Goal: Task Accomplishment & Management: Use online tool/utility

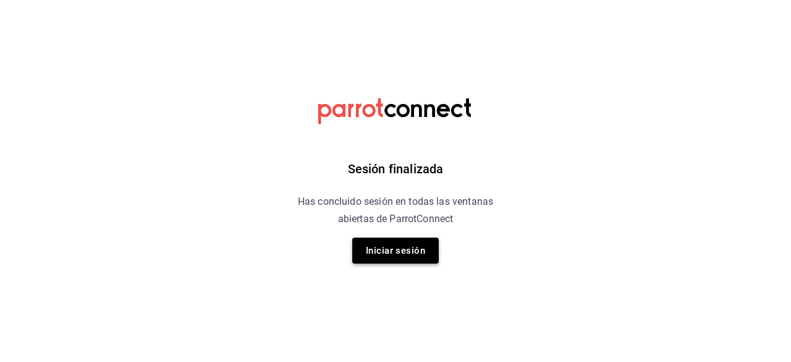
click at [390, 254] on button "Iniciar sesión" at bounding box center [395, 250] width 87 height 26
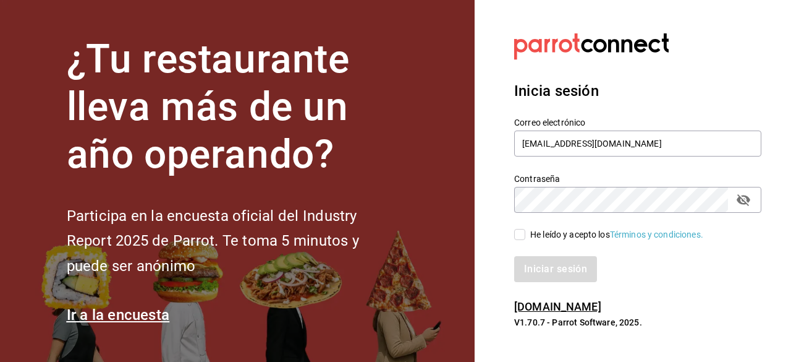
click at [738, 196] on icon "passwordField" at bounding box center [743, 199] width 15 height 15
click at [746, 197] on icon "passwordField" at bounding box center [744, 199] width 14 height 9
click at [521, 237] on input "He leído y acepto los Términos y condiciones." at bounding box center [519, 234] width 11 height 11
checkbox input "true"
drag, startPoint x: 566, startPoint y: 268, endPoint x: 626, endPoint y: 292, distance: 65.2
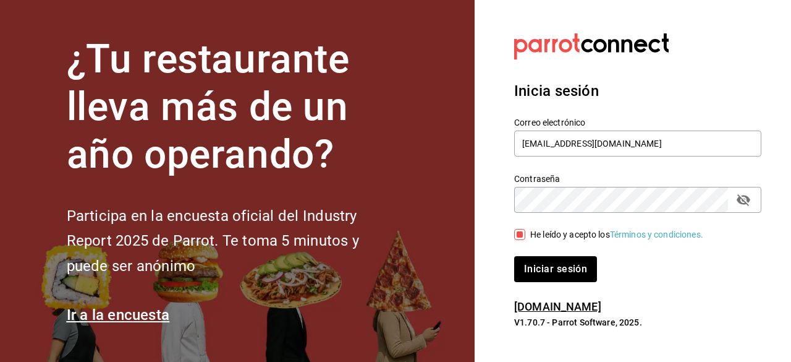
click at [626, 292] on div "Inicia sesión Correo electrónico [EMAIL_ADDRESS][DOMAIN_NAME] Contraseña Contra…" at bounding box center [637, 181] width 247 height 232
click at [566, 267] on button "Iniciar sesión" at bounding box center [556, 269] width 84 height 26
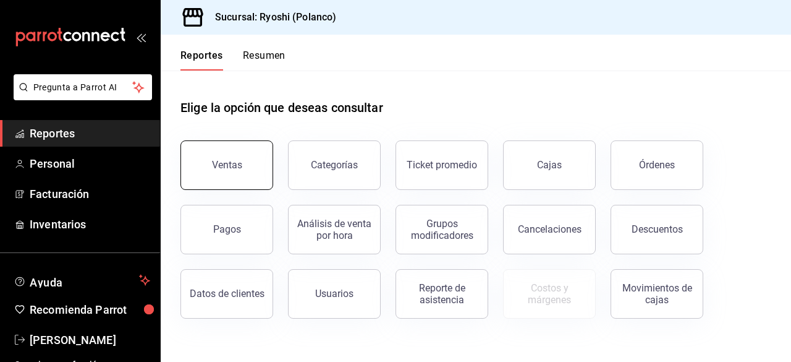
click at [237, 177] on button "Ventas" at bounding box center [227, 164] width 93 height 49
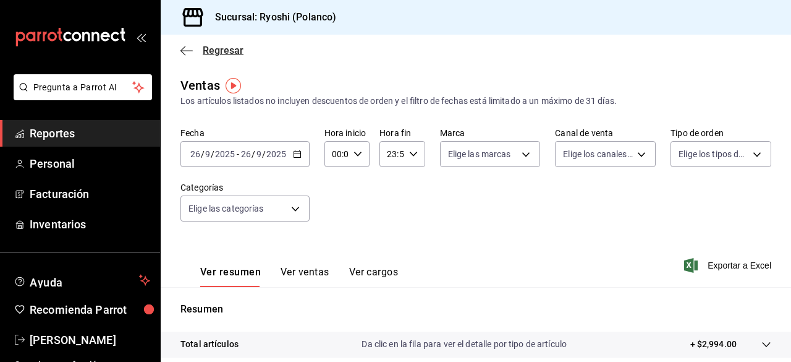
click at [181, 48] on icon "button" at bounding box center [187, 50] width 12 height 11
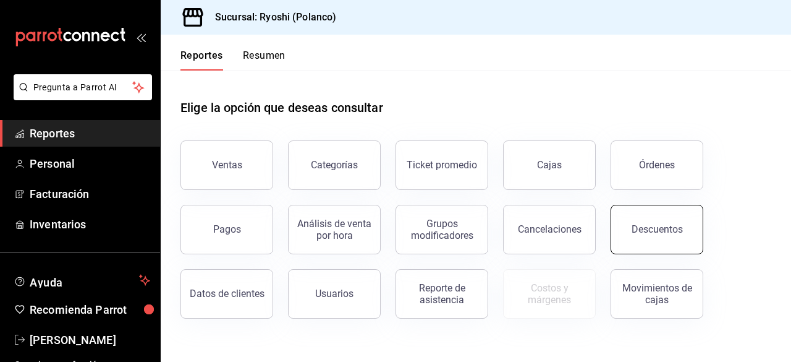
click at [651, 223] on button "Descuentos" at bounding box center [657, 229] width 93 height 49
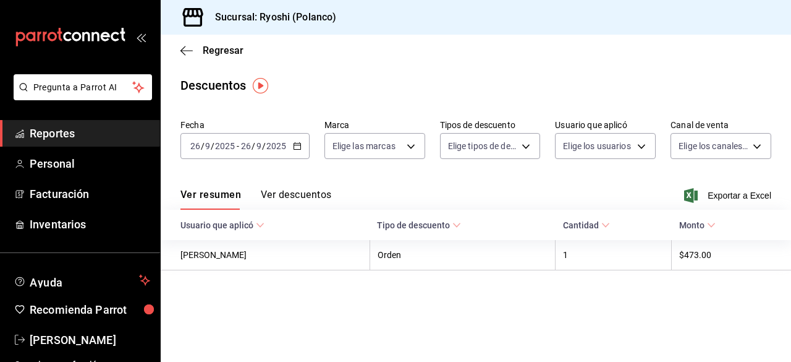
click at [299, 147] on icon "button" at bounding box center [297, 146] width 9 height 9
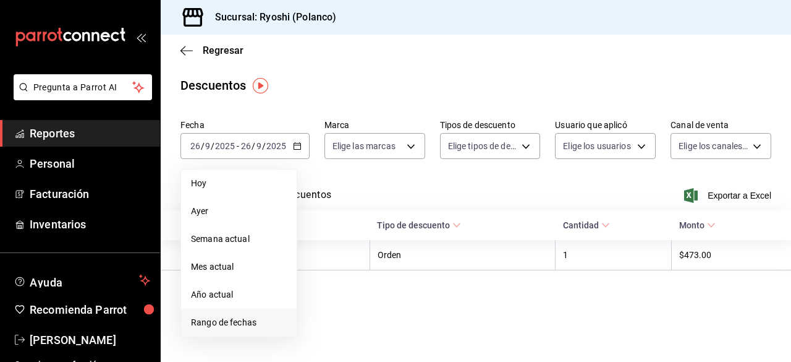
click at [234, 318] on span "Rango de fechas" at bounding box center [239, 322] width 96 height 13
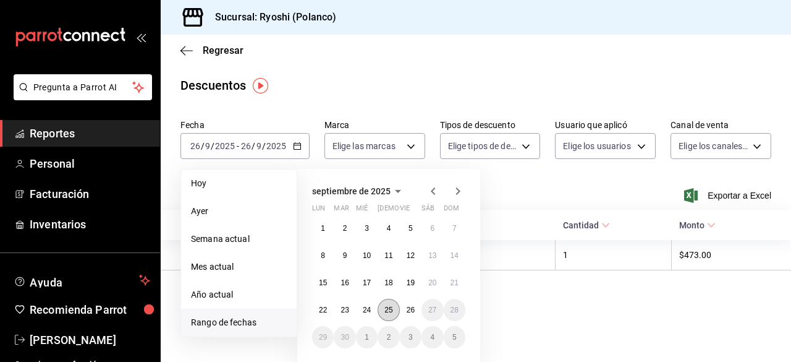
click at [388, 314] on button "25" at bounding box center [389, 310] width 22 height 22
click at [411, 309] on abbr "26" at bounding box center [411, 309] width 8 height 9
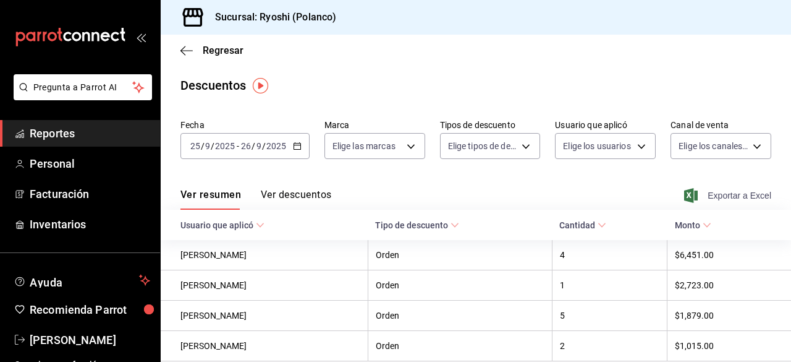
click at [701, 197] on span "Exportar a Excel" at bounding box center [729, 195] width 85 height 15
